Goal: Task Accomplishment & Management: Use online tool/utility

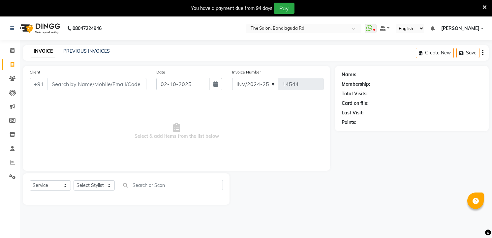
select select "service"
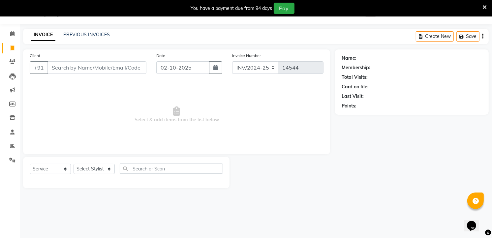
click at [481, 8] on div "You have a payment due from 94 days Pay" at bounding box center [243, 8] width 480 height 11
click at [483, 5] on icon at bounding box center [484, 7] width 4 height 6
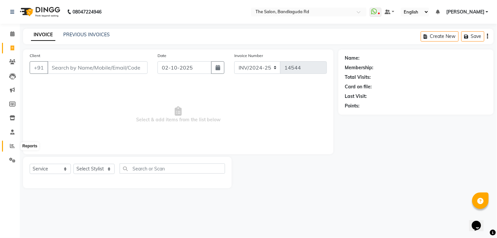
click at [15, 143] on span at bounding box center [13, 146] width 12 height 8
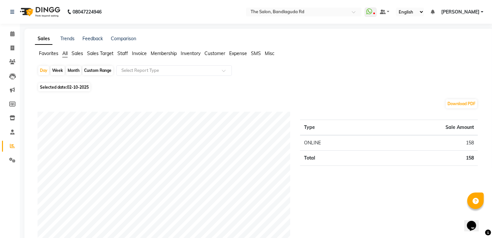
click at [80, 90] on span "Selected date: [DATE]" at bounding box center [64, 87] width 52 height 8
select select "10"
select select "2025"
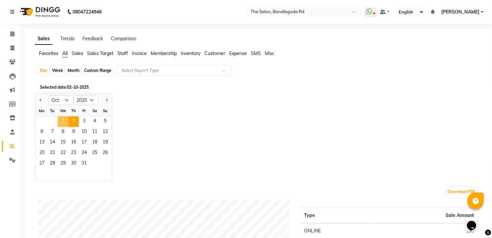
click at [65, 124] on span "1" at bounding box center [63, 121] width 11 height 11
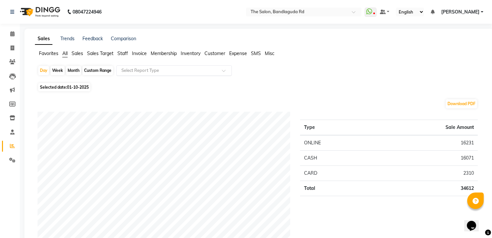
click at [150, 72] on input "text" at bounding box center [167, 70] width 95 height 7
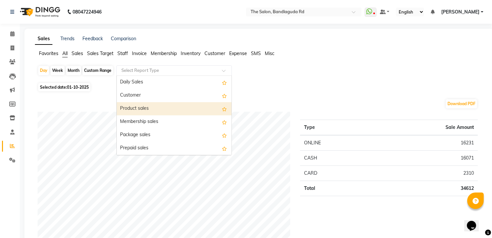
click at [149, 105] on div "Product sales" at bounding box center [174, 108] width 115 height 13
select select "full_report"
select select "csv"
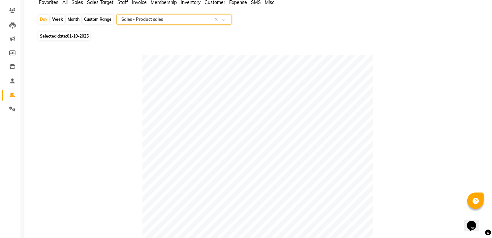
scroll to position [49, 0]
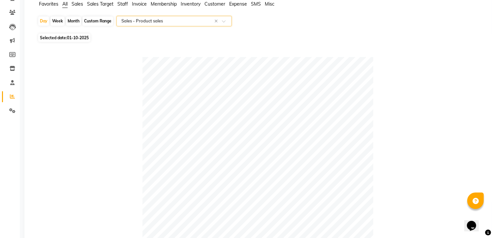
click at [69, 35] on span "01-10-2025" at bounding box center [78, 37] width 22 height 5
select select "10"
select select "2025"
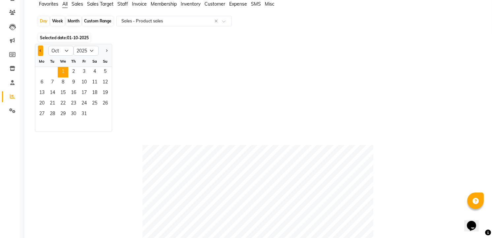
click at [38, 52] on button "Previous month" at bounding box center [40, 51] width 5 height 11
select select "9"
click at [41, 111] on span "29" at bounding box center [42, 114] width 11 height 11
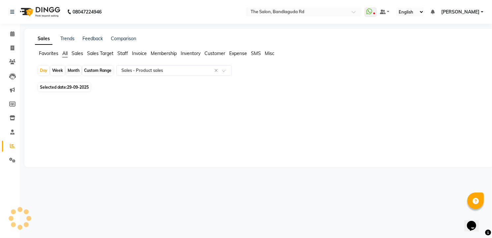
scroll to position [0, 0]
click at [81, 89] on span "29-09-2025" at bounding box center [78, 87] width 22 height 5
select select "9"
select select "2025"
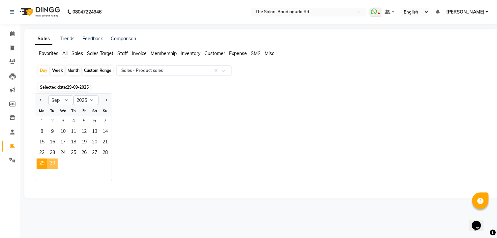
click at [52, 165] on span "30" at bounding box center [52, 164] width 11 height 11
select select "full_report"
select select "csv"
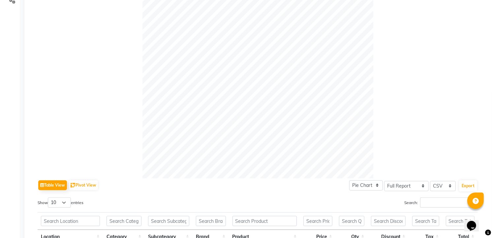
scroll to position [61, 0]
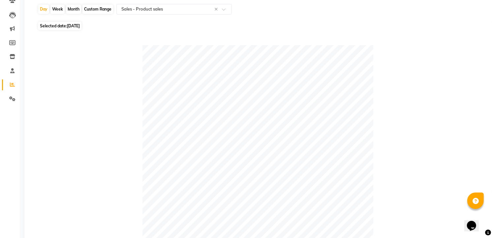
click at [80, 27] on span "[DATE]" at bounding box center [73, 25] width 13 height 5
select select "9"
select select "2025"
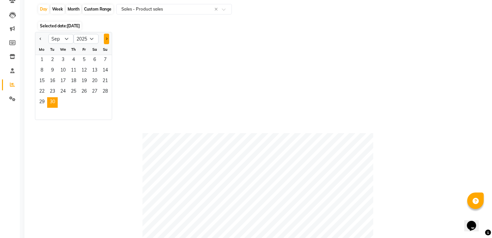
click at [108, 41] on button "Next month" at bounding box center [106, 39] width 5 height 11
select select "10"
drag, startPoint x: 60, startPoint y: 55, endPoint x: 70, endPoint y: 60, distance: 11.4
click at [63, 57] on span "1" at bounding box center [63, 60] width 11 height 11
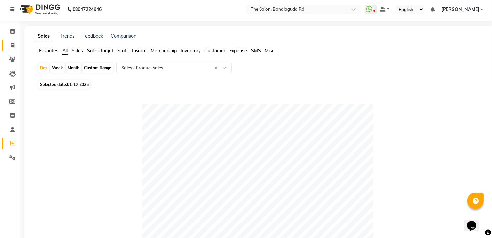
scroll to position [0, 0]
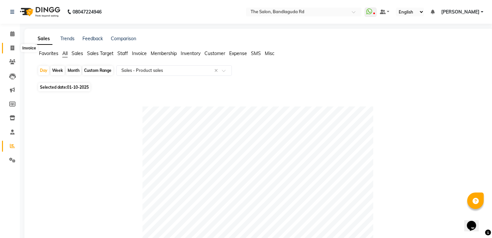
click at [7, 48] on span at bounding box center [13, 49] width 12 height 8
select select "service"
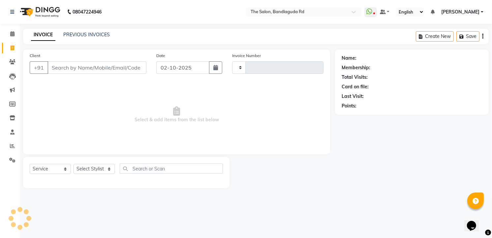
type input "14544"
select select "5198"
click at [90, 176] on div "Select Service Product Membership Package Voucher Prepaid Gift Card Select Styl…" at bounding box center [128, 171] width 196 height 15
click at [90, 172] on select "Select Stylist [PERSON_NAME] [PERSON_NAME] [PERSON_NAME] new [PERSON_NAME] [PER…" at bounding box center [94, 169] width 41 height 10
select select "43772"
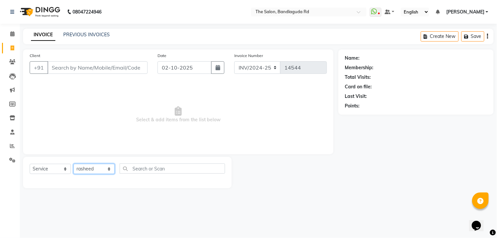
click at [74, 164] on select "Select Stylist [PERSON_NAME] [PERSON_NAME] [PERSON_NAME] new [PERSON_NAME] [PER…" at bounding box center [94, 169] width 41 height 10
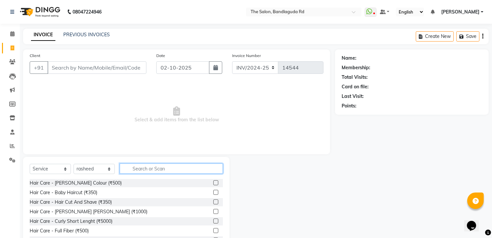
click at [144, 166] on input "text" at bounding box center [171, 169] width 103 height 10
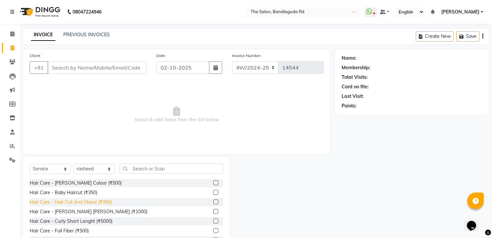
click at [92, 204] on div "Hair Care - Hair Cut And Shave (₹350)" at bounding box center [71, 202] width 82 height 7
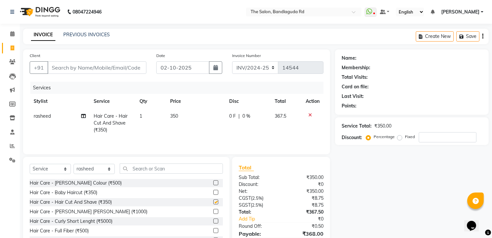
checkbox input "false"
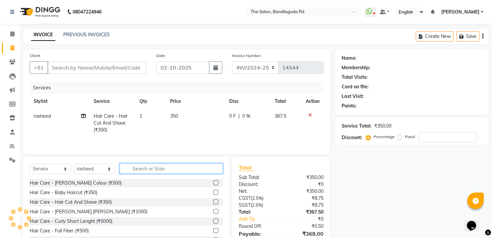
click at [138, 169] on input "text" at bounding box center [171, 169] width 103 height 10
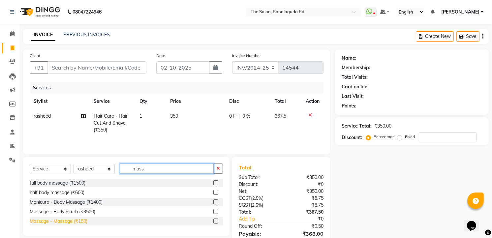
type input "mass"
click at [69, 223] on div "Massage - Massage (₹150)" at bounding box center [59, 221] width 58 height 7
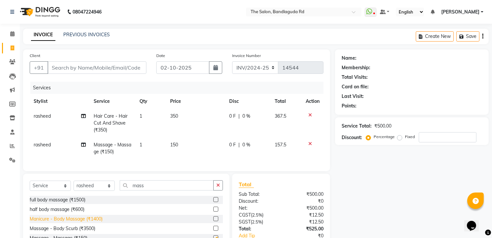
checkbox input "false"
click at [95, 71] on input "Client" at bounding box center [96, 67] width 99 height 13
type input "8"
type input "0"
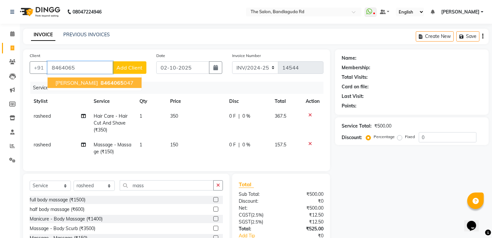
click at [101, 80] on span "8464065" at bounding box center [112, 82] width 23 height 7
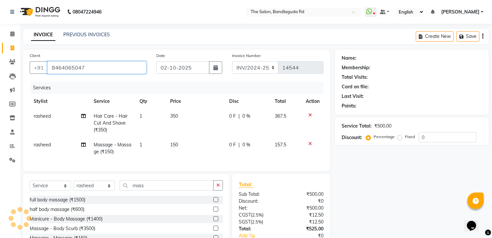
type input "8464065047"
select select "2: Object"
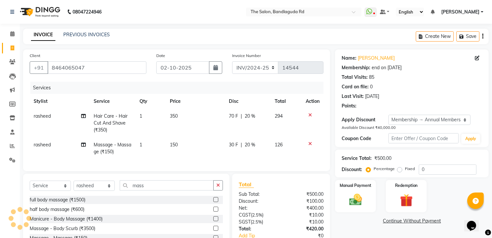
type input "20"
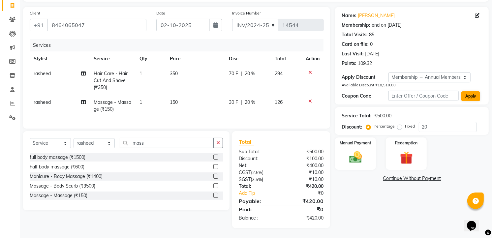
scroll to position [48, 0]
click at [363, 159] on img at bounding box center [355, 157] width 21 height 15
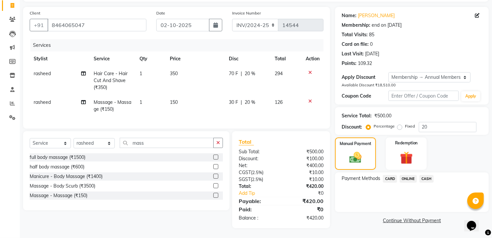
click at [401, 175] on span "ONLINE" at bounding box center [408, 179] width 17 height 8
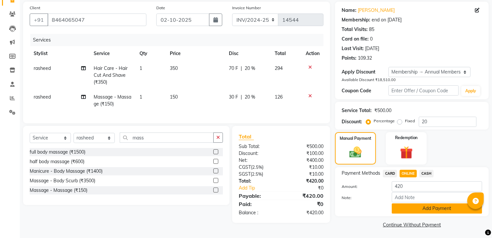
click at [413, 206] on button "Add Payment" at bounding box center [437, 208] width 90 height 10
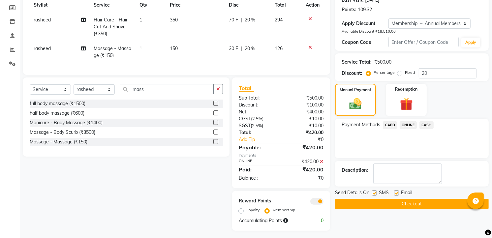
scroll to position [104, 0]
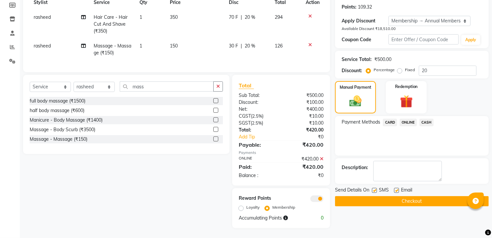
click at [413, 196] on button "Checkout" at bounding box center [412, 201] width 154 height 10
